Goal: Browse casually: Explore the website without a specific task or goal

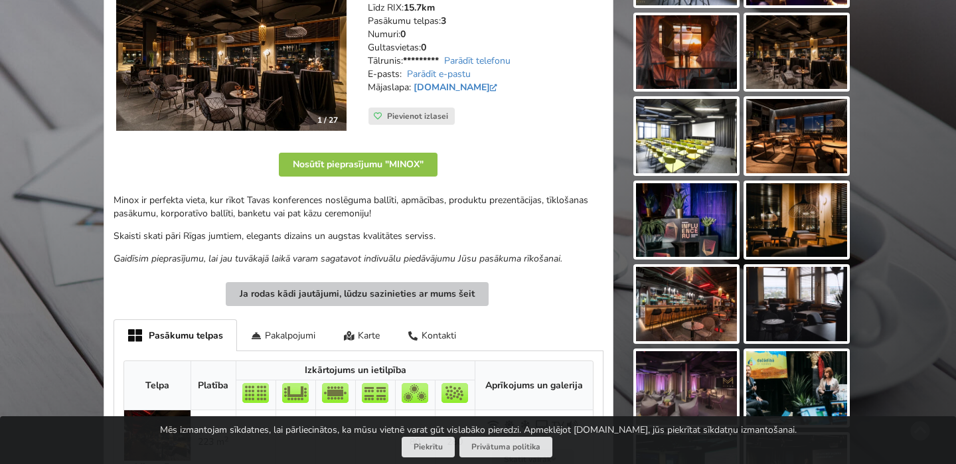
scroll to position [189, 0]
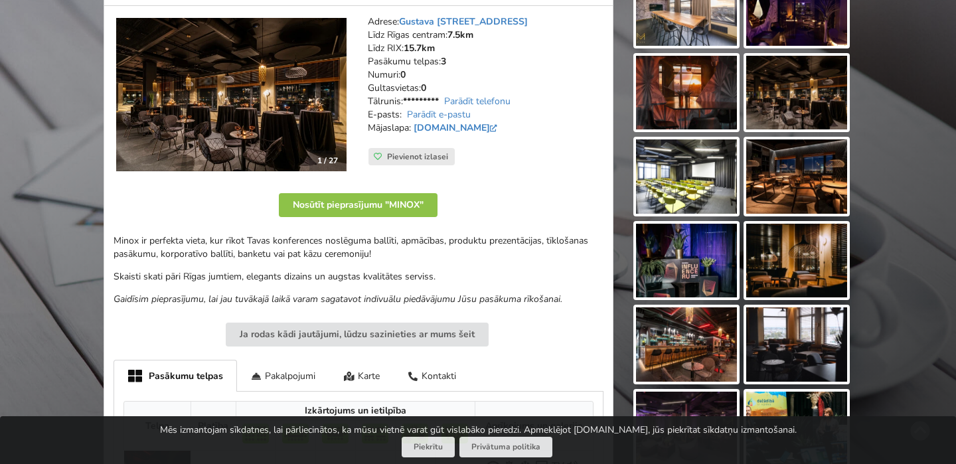
click at [297, 120] on img at bounding box center [231, 95] width 230 height 154
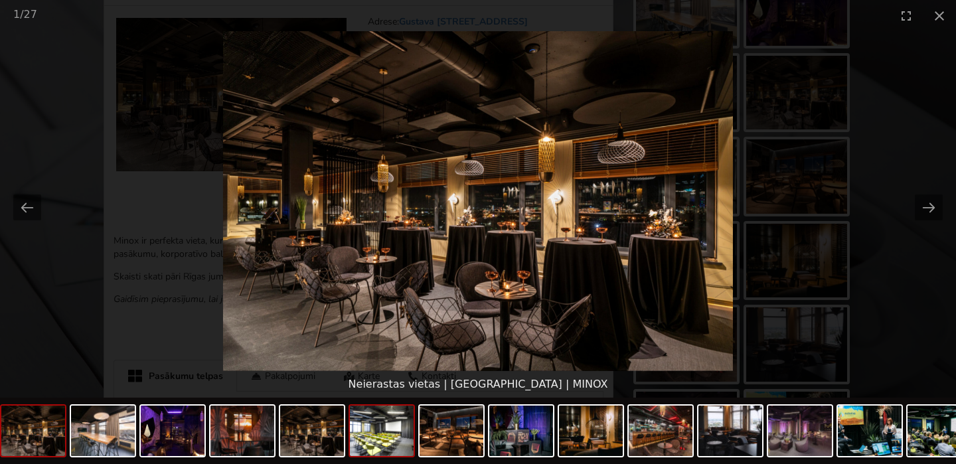
click at [392, 430] on img at bounding box center [382, 431] width 64 height 50
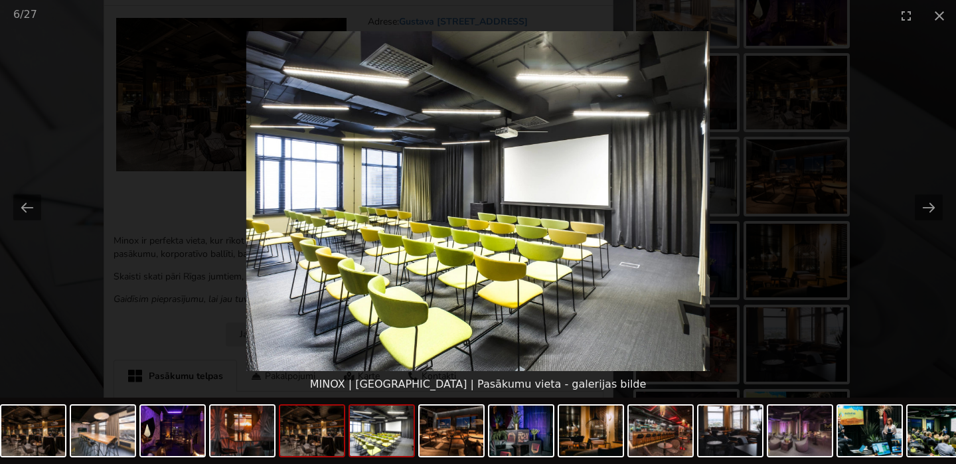
click at [313, 438] on img at bounding box center [312, 431] width 64 height 50
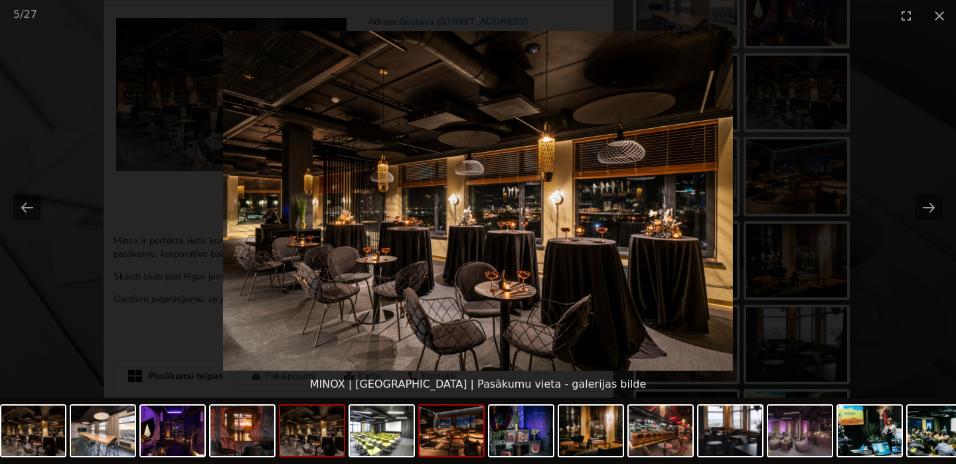
click at [448, 438] on img at bounding box center [452, 431] width 64 height 50
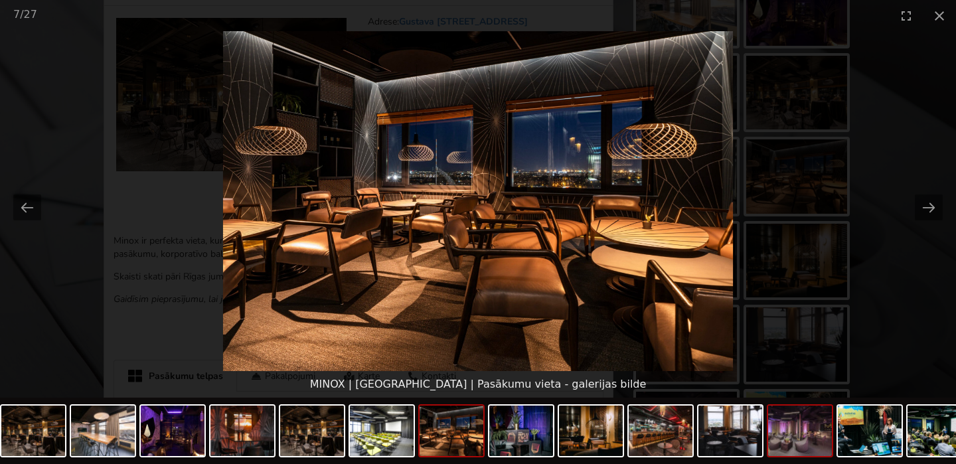
click at [821, 429] on img at bounding box center [800, 431] width 64 height 50
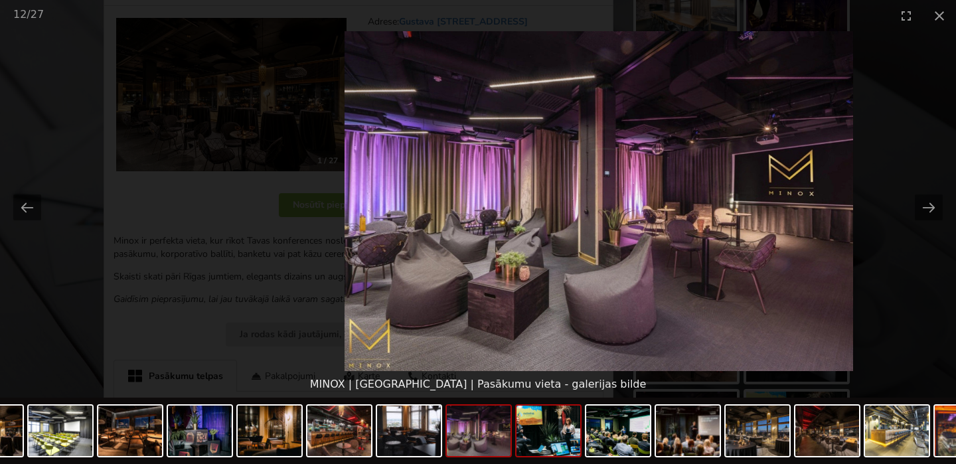
click at [554, 443] on img at bounding box center [549, 431] width 64 height 50
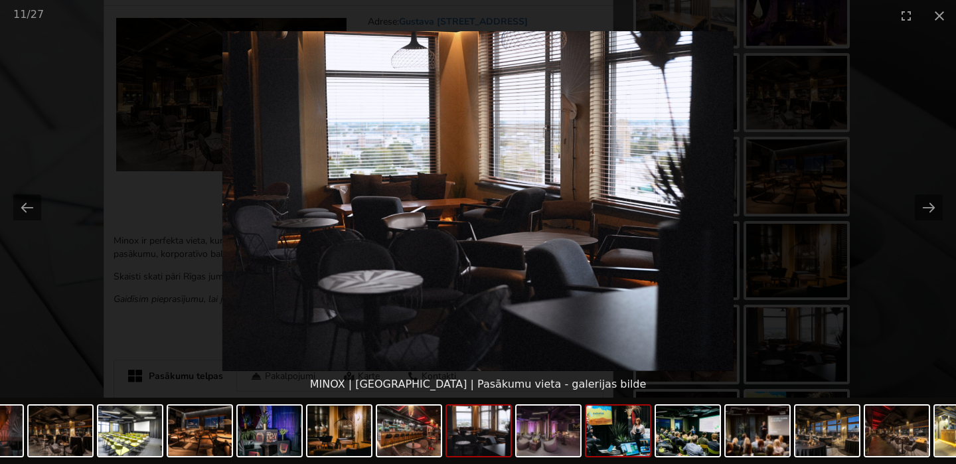
click at [632, 438] on img at bounding box center [618, 431] width 64 height 50
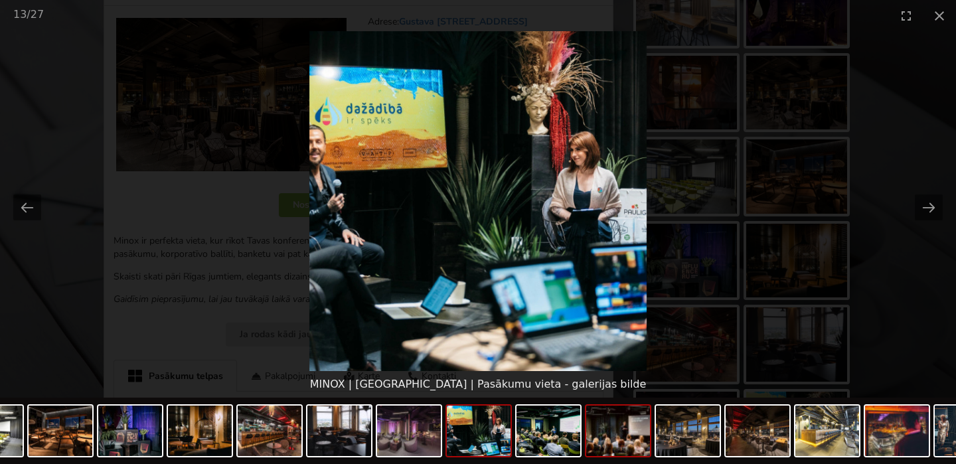
click at [628, 437] on img at bounding box center [618, 431] width 64 height 50
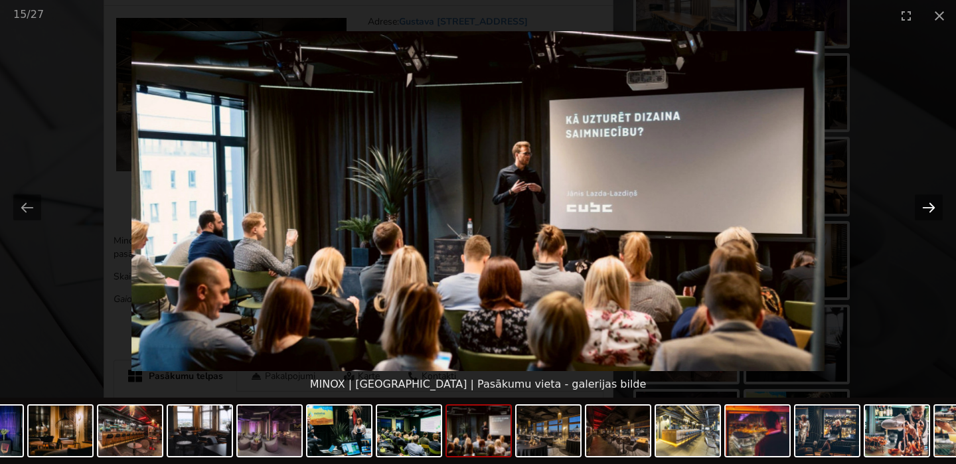
click at [931, 199] on button "Next slide" at bounding box center [929, 208] width 28 height 26
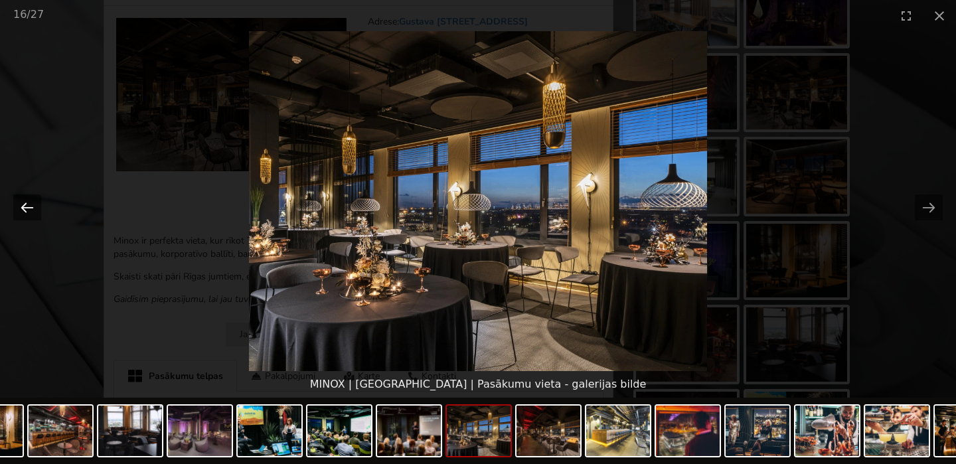
click at [29, 210] on button "Previous slide" at bounding box center [27, 208] width 28 height 26
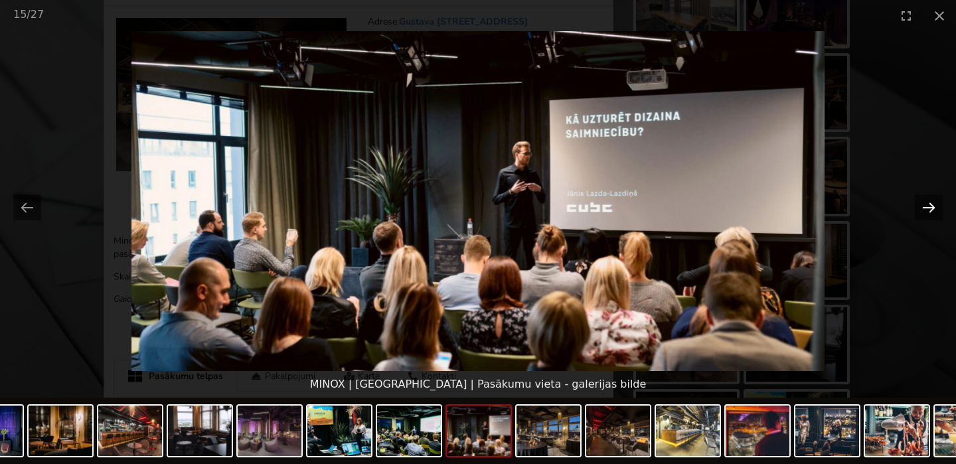
click at [926, 209] on button "Next slide" at bounding box center [929, 208] width 28 height 26
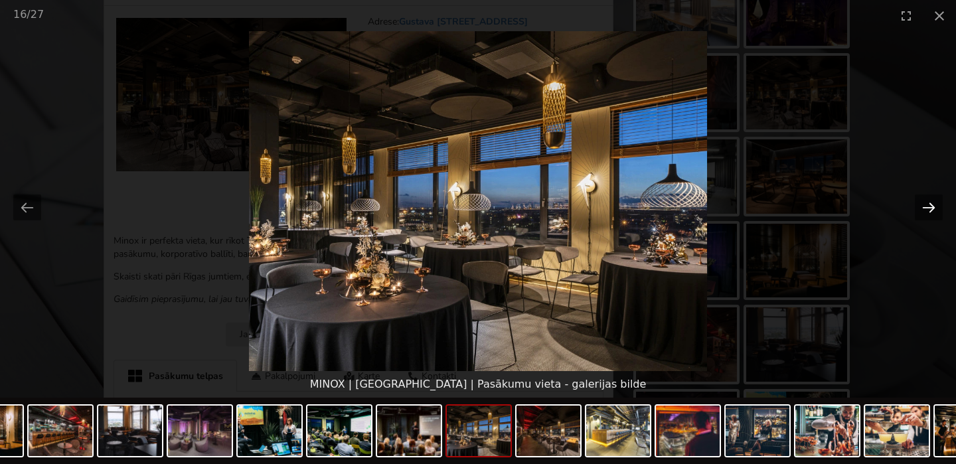
click at [926, 209] on button "Next slide" at bounding box center [929, 208] width 28 height 26
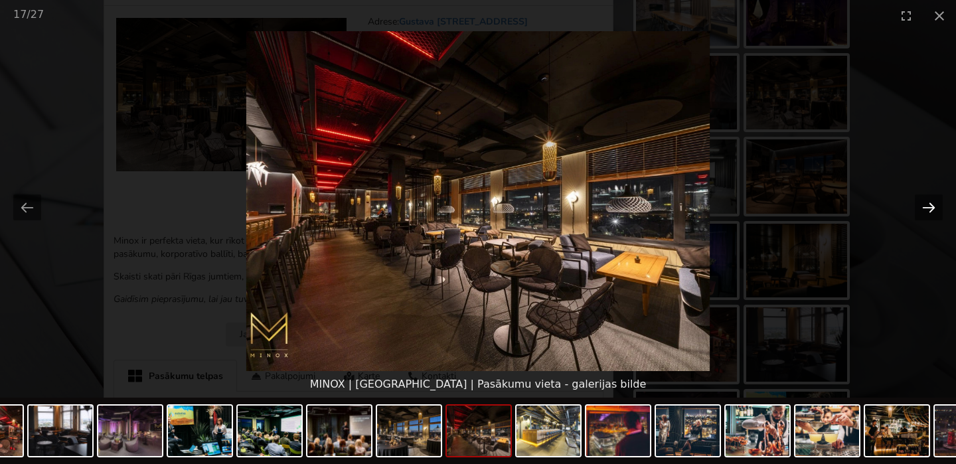
click at [926, 209] on button "Next slide" at bounding box center [929, 208] width 28 height 26
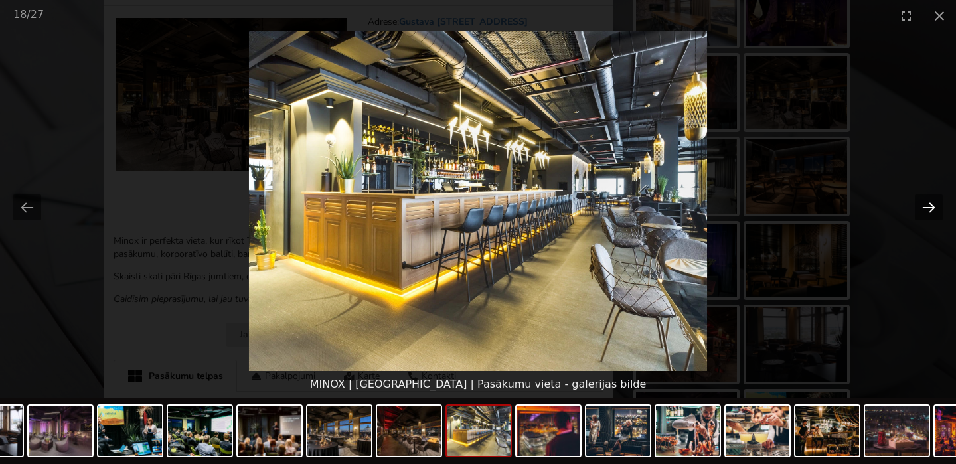
click at [926, 209] on button "Next slide" at bounding box center [929, 208] width 28 height 26
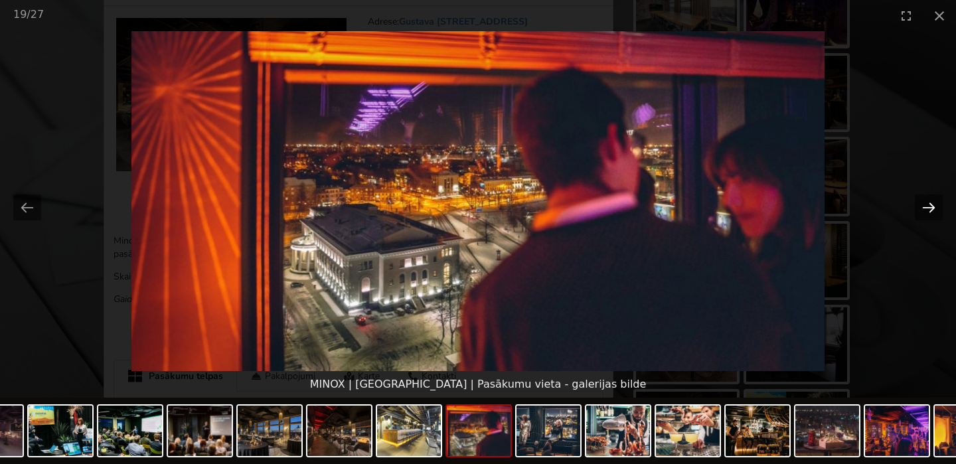
click at [926, 209] on button "Next slide" at bounding box center [929, 208] width 28 height 26
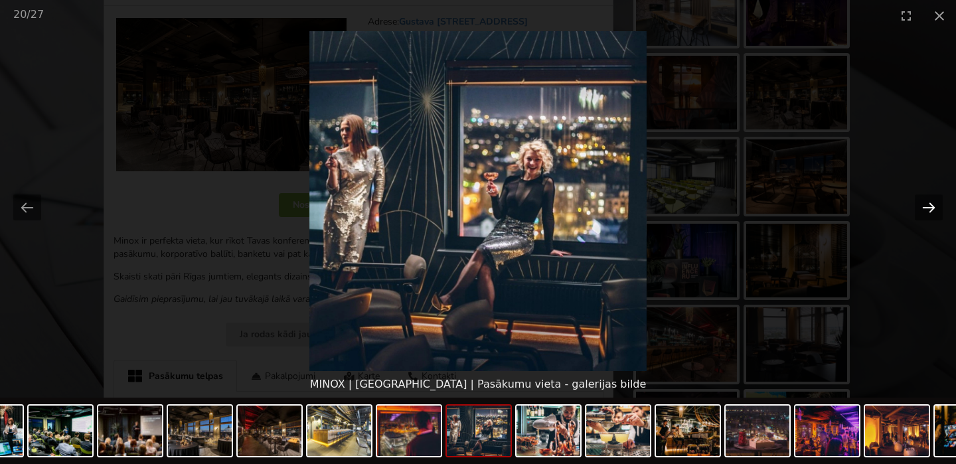
click at [926, 209] on button "Next slide" at bounding box center [929, 208] width 28 height 26
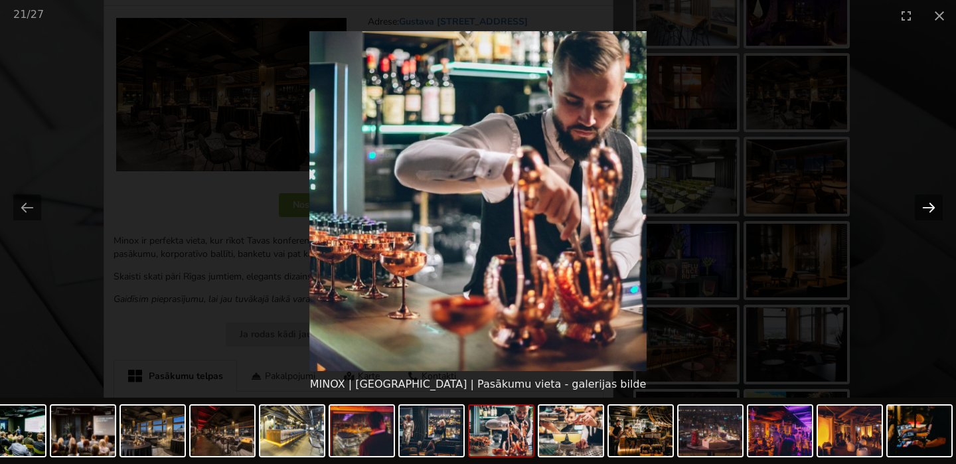
click at [926, 210] on button "Next slide" at bounding box center [929, 208] width 28 height 26
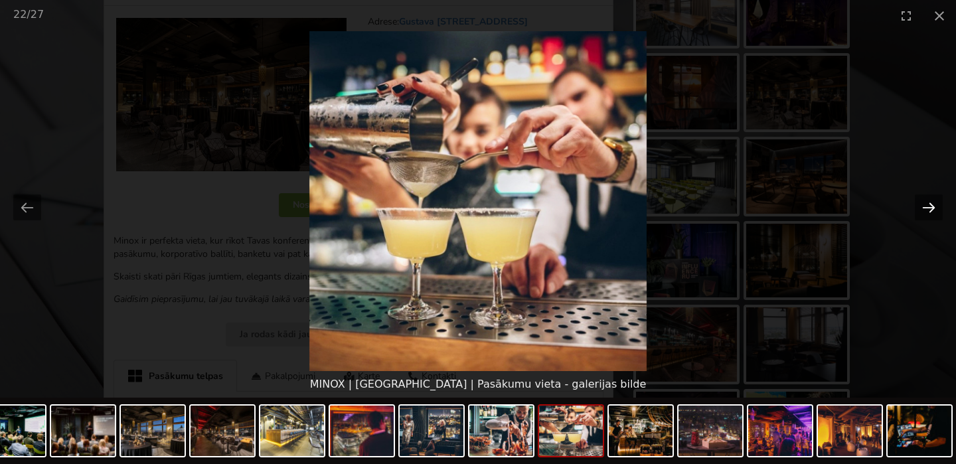
click at [926, 210] on button "Next slide" at bounding box center [929, 208] width 28 height 26
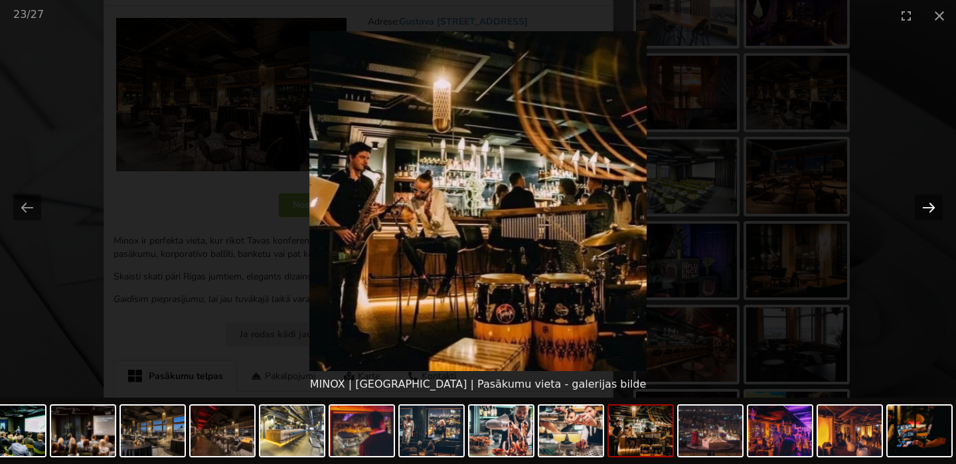
click at [926, 210] on button "Next slide" at bounding box center [929, 208] width 28 height 26
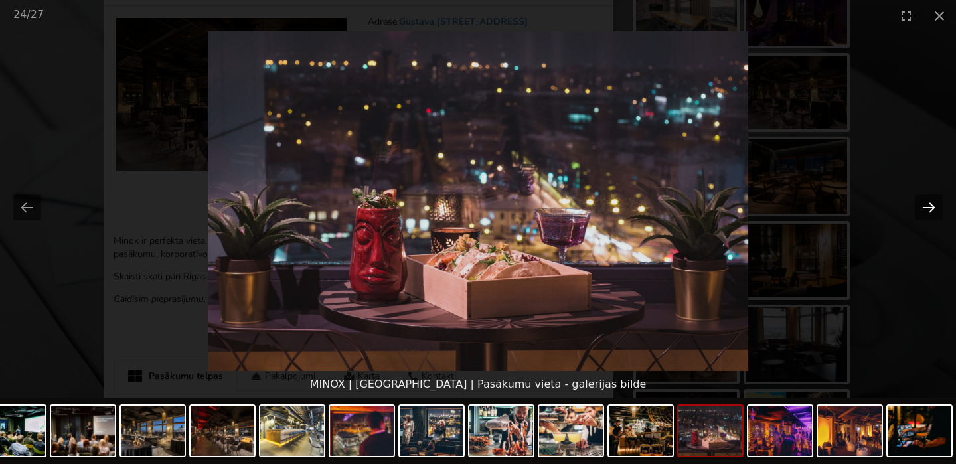
click at [926, 210] on button "Next slide" at bounding box center [929, 208] width 28 height 26
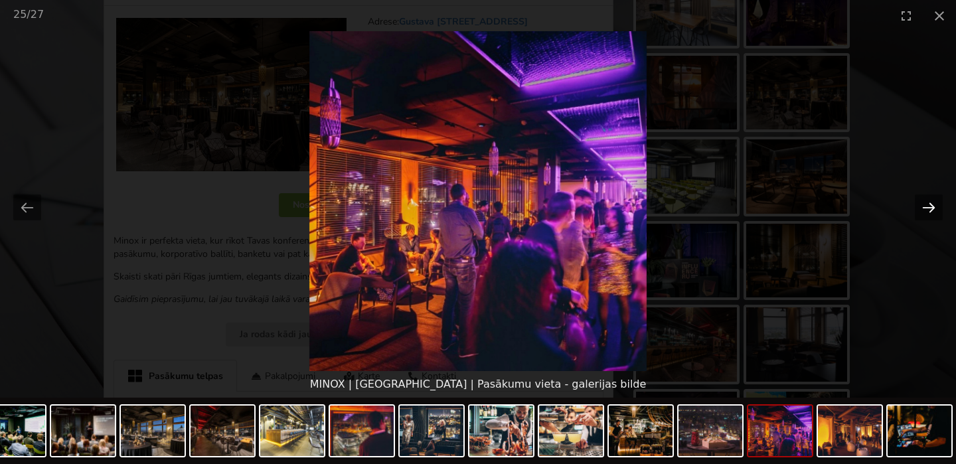
click at [926, 210] on button "Next slide" at bounding box center [929, 208] width 28 height 26
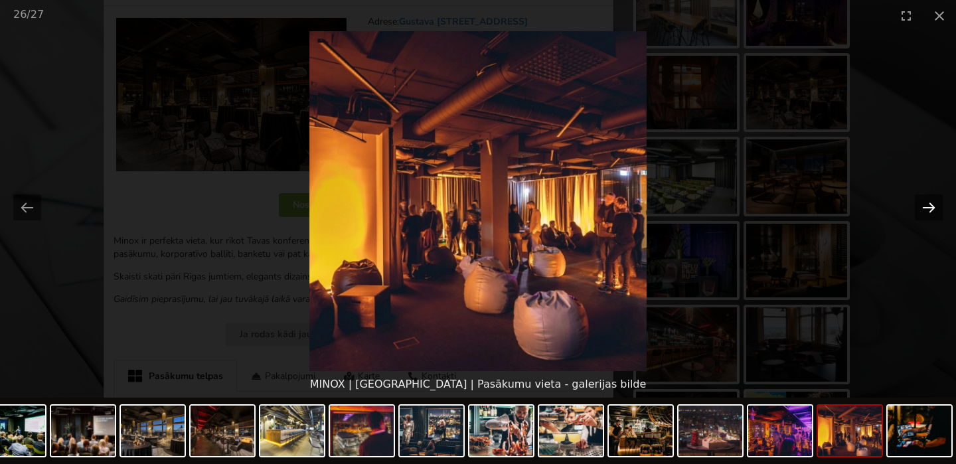
click at [926, 210] on button "Next slide" at bounding box center [929, 208] width 28 height 26
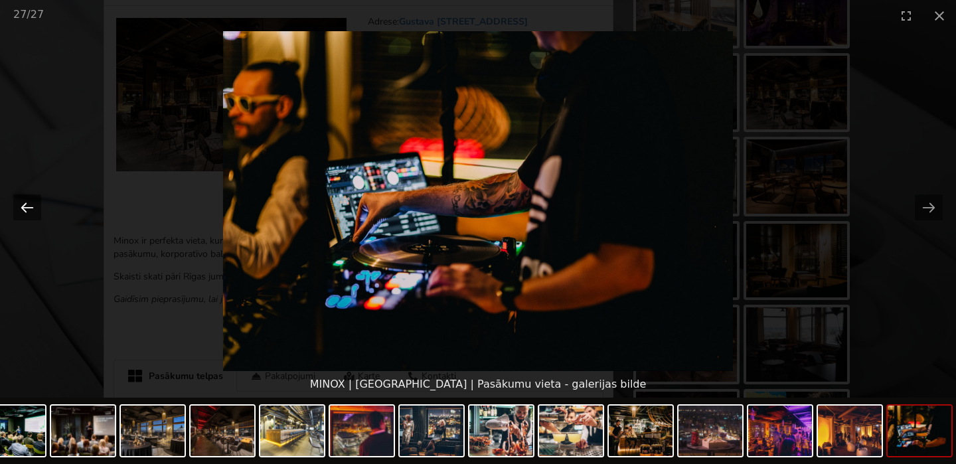
click at [37, 205] on button "Previous slide" at bounding box center [27, 208] width 28 height 26
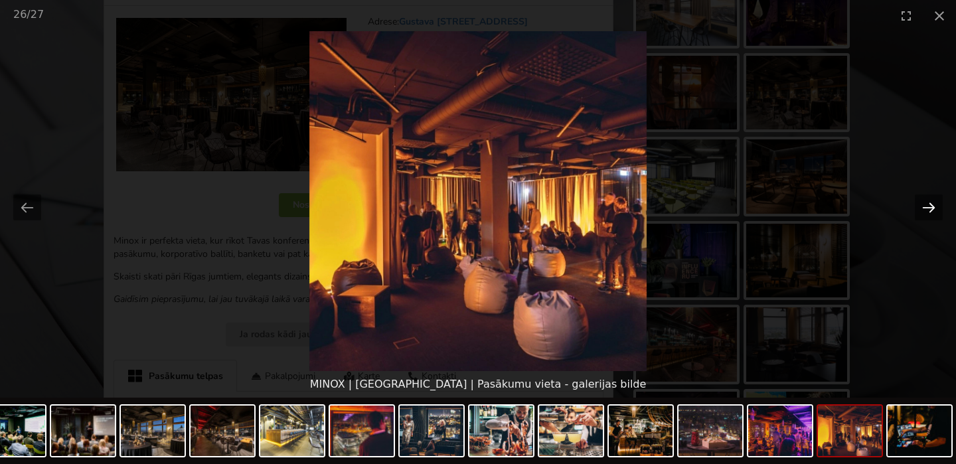
click at [927, 212] on button "Next slide" at bounding box center [929, 208] width 28 height 26
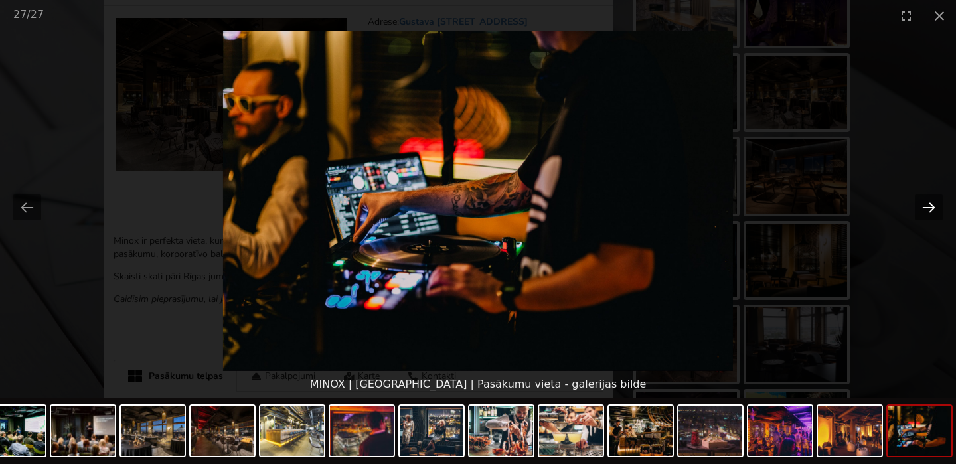
click at [926, 209] on button "Next slide" at bounding box center [929, 208] width 28 height 26
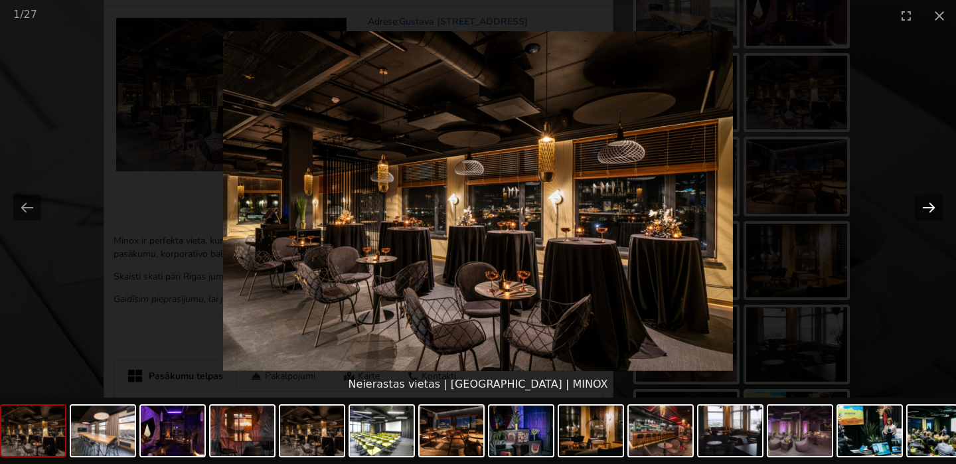
click at [926, 209] on button "Next slide" at bounding box center [929, 208] width 28 height 26
